Goal: Task Accomplishment & Management: Manage account settings

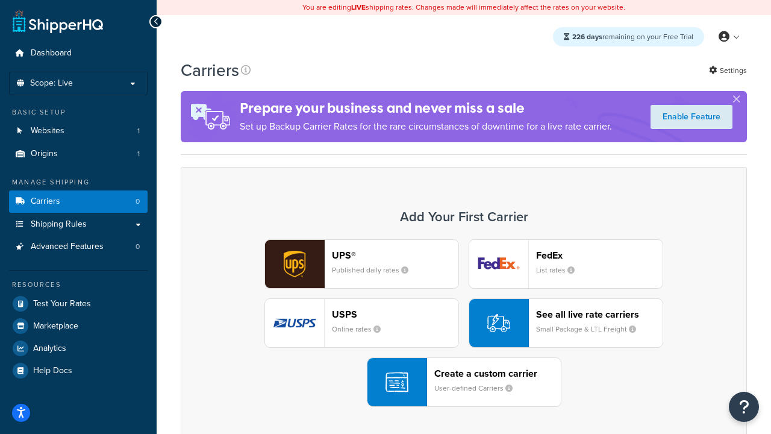
click at [464, 323] on div "UPS® Published daily rates FedEx List rates USPS Online rates See all live rate…" at bounding box center [463, 322] width 541 height 167
click at [599, 255] on header "FedEx" at bounding box center [599, 254] width 127 height 11
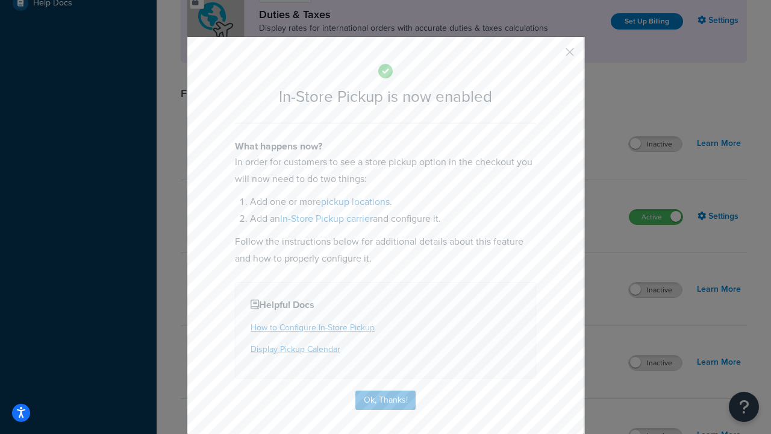
click at [552, 56] on button "button" at bounding box center [552, 56] width 3 height 3
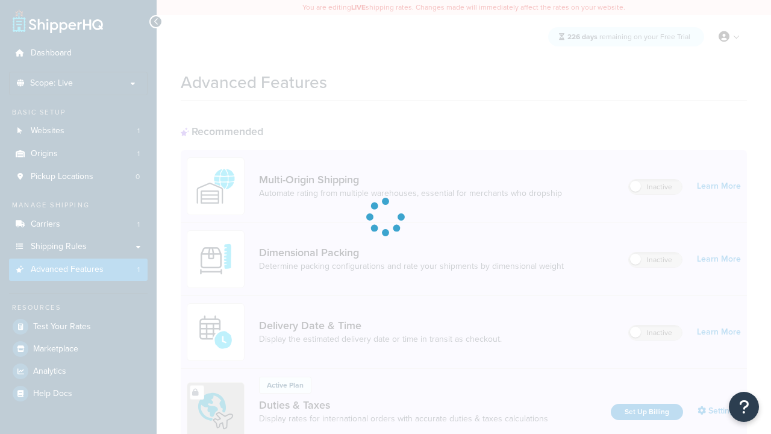
scroll to position [390, 0]
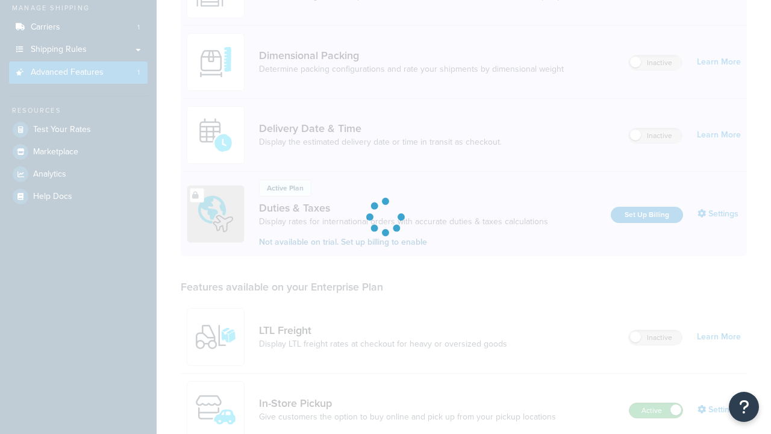
click at [656, 403] on label "Active" at bounding box center [656, 410] width 53 height 14
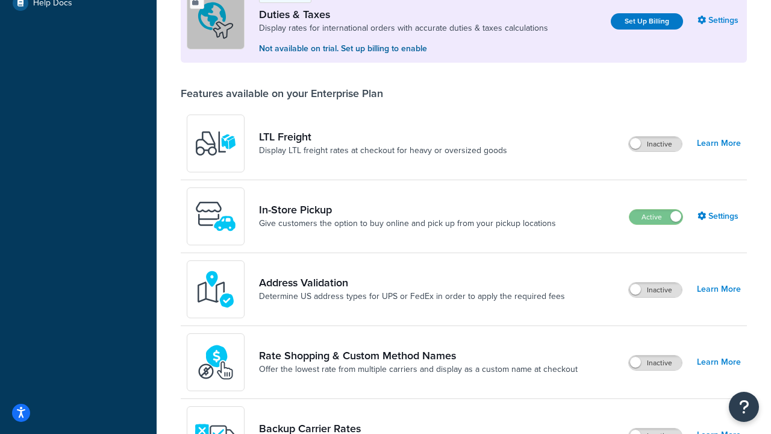
scroll to position [368, 0]
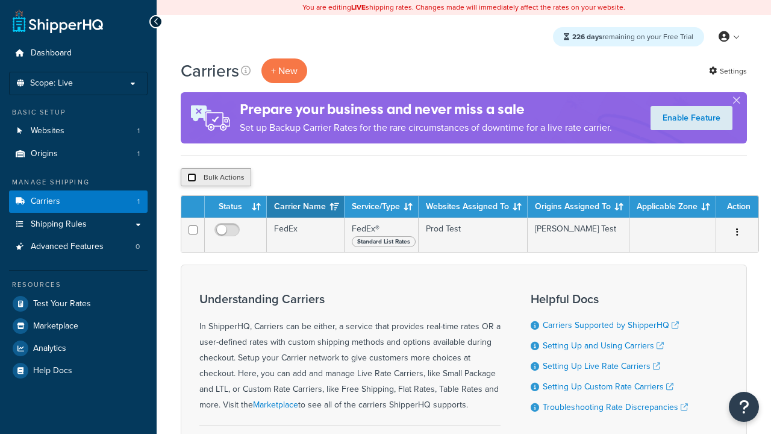
click at [192, 178] on input "checkbox" at bounding box center [191, 177] width 9 height 9
checkbox input "true"
click at [0, 0] on button "Delete" at bounding box center [0, 0] width 0 height 0
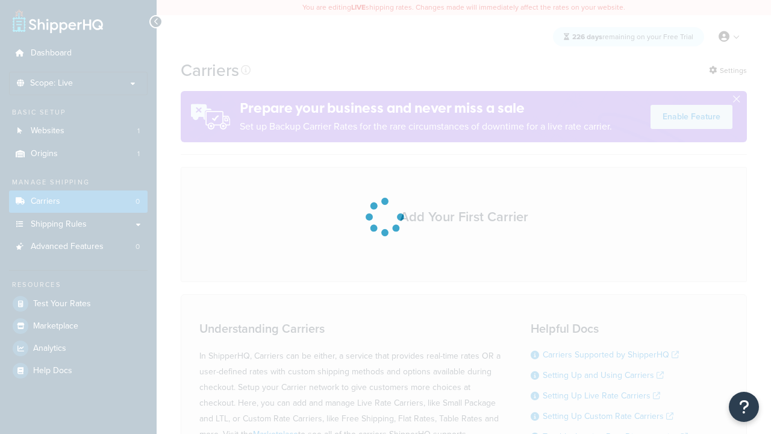
scroll to position [106, 0]
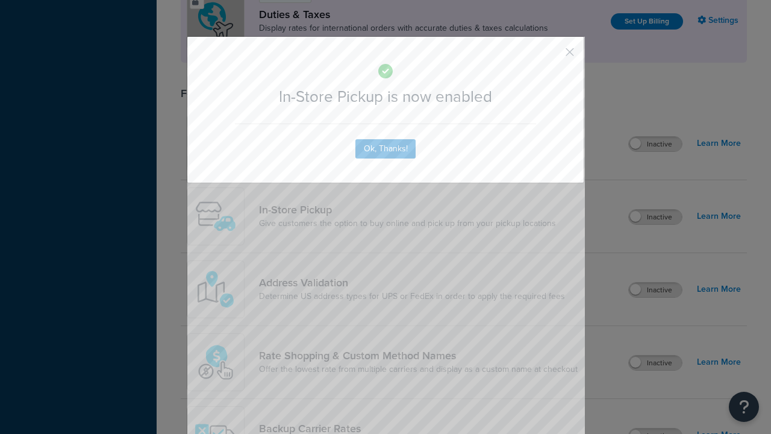
click at [552, 55] on button "button" at bounding box center [552, 56] width 3 height 3
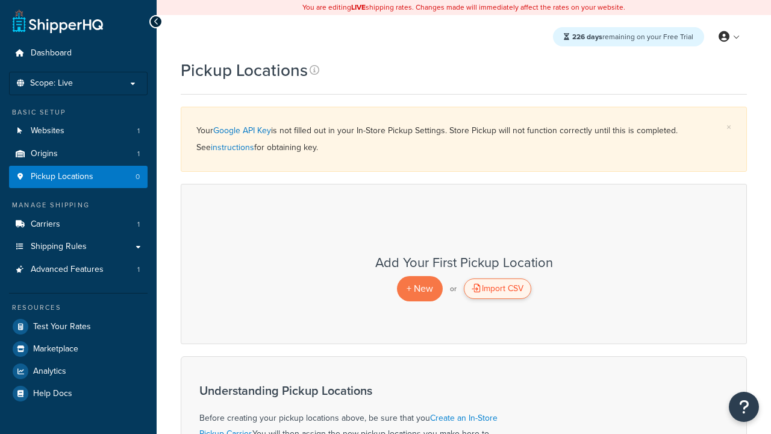
click at [497, 289] on div "Import CSV" at bounding box center [497, 288] width 67 height 20
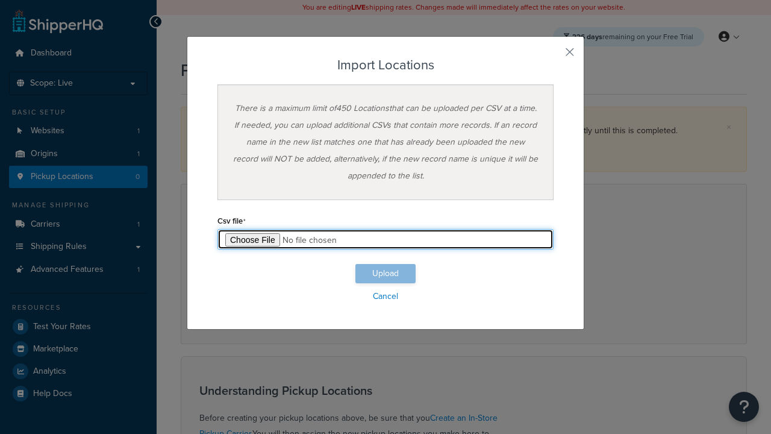
click at [386, 239] on input "file" at bounding box center [385, 239] width 336 height 20
type input "C:\fakepath\importLocationsSuccess.csv"
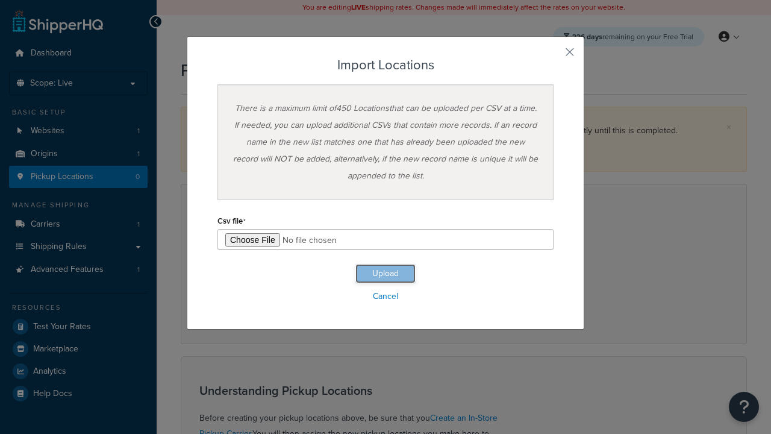
click at [386, 274] on button "Upload" at bounding box center [385, 273] width 60 height 19
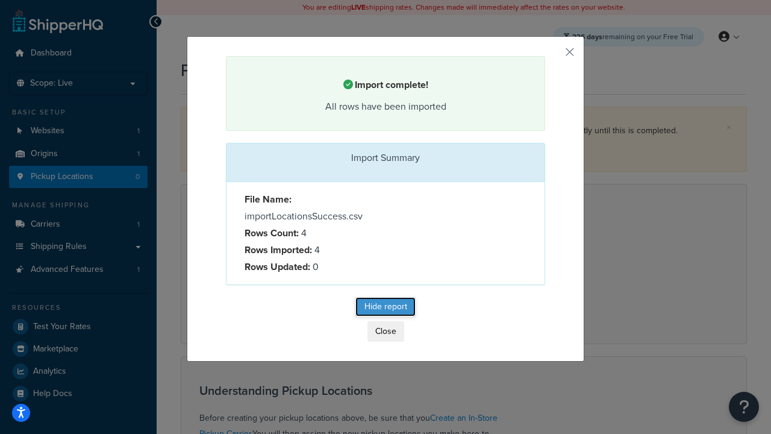
click at [386, 308] on button "Hide report" at bounding box center [385, 306] width 60 height 19
